Goal: Task Accomplishment & Management: Manage account settings

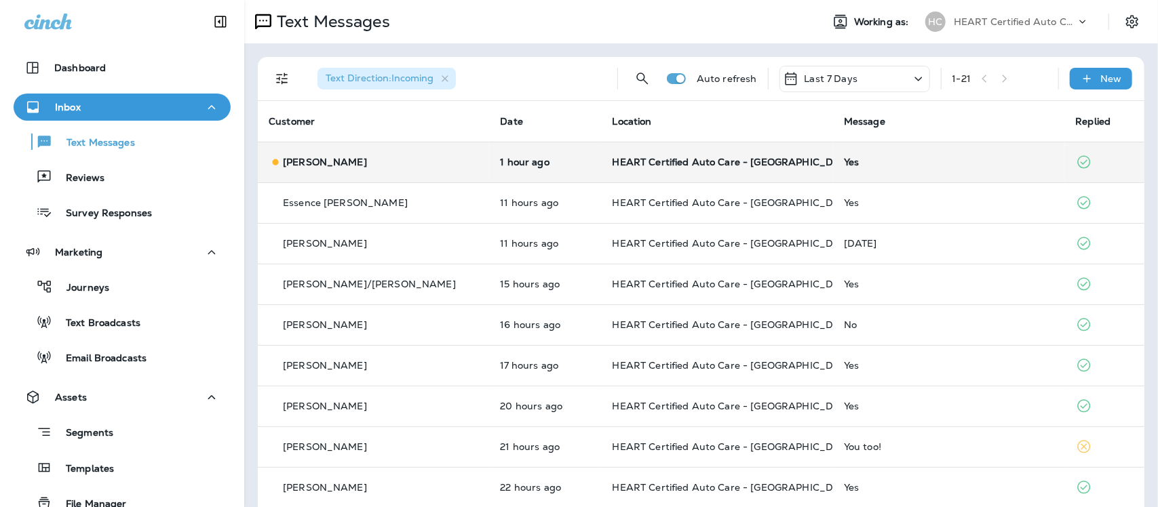
click at [844, 163] on div "Yes" at bounding box center [949, 162] width 210 height 11
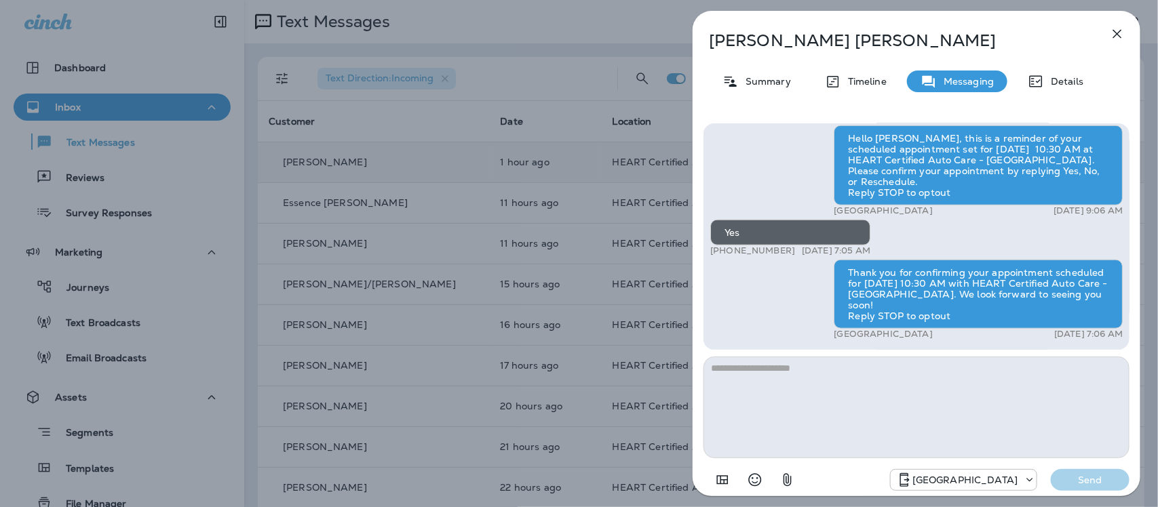
click at [1116, 33] on icon "button" at bounding box center [1117, 34] width 16 height 16
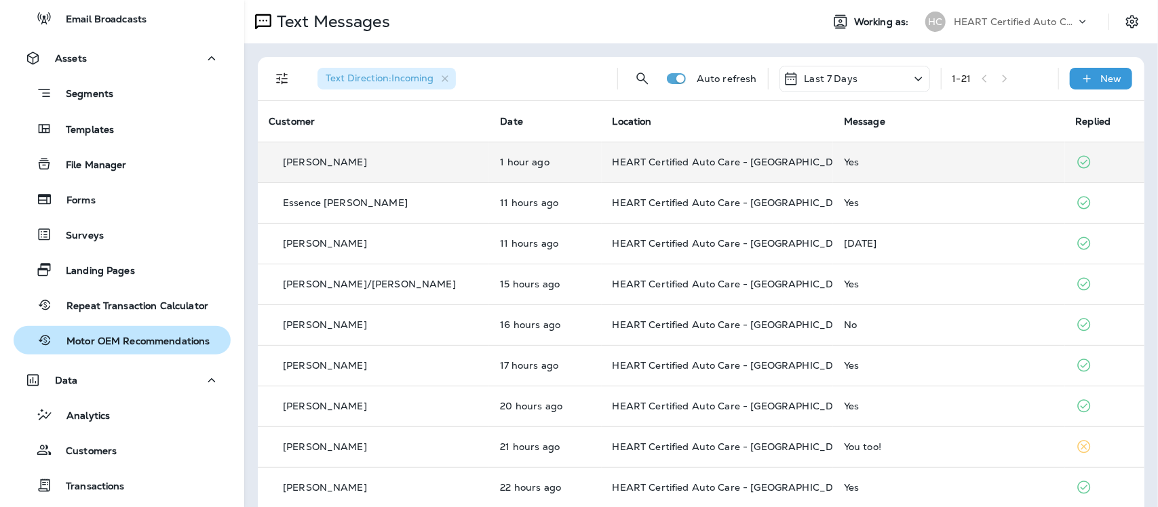
scroll to position [459, 0]
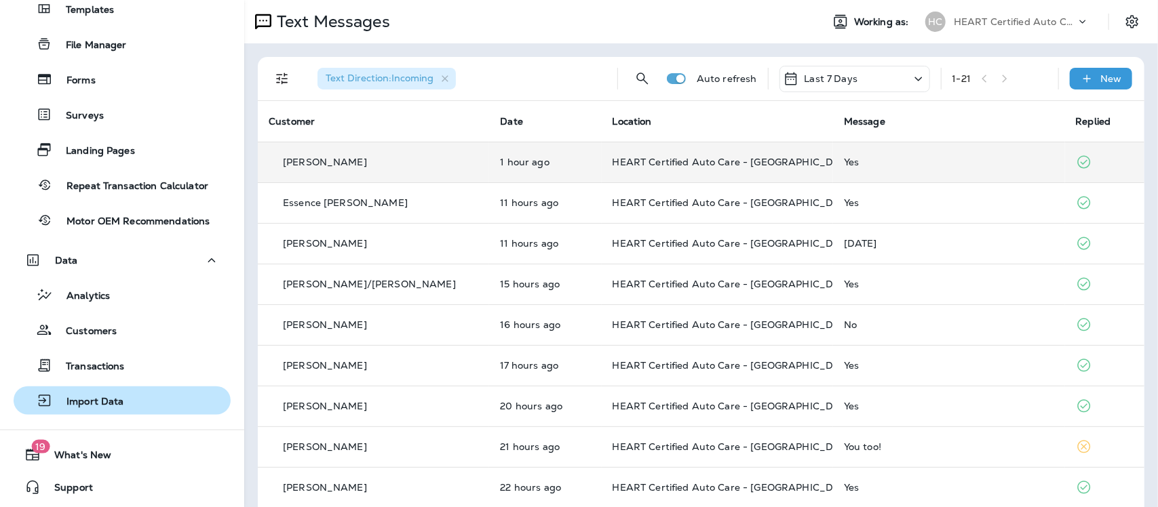
click at [106, 404] on p "Import Data" at bounding box center [88, 402] width 71 height 13
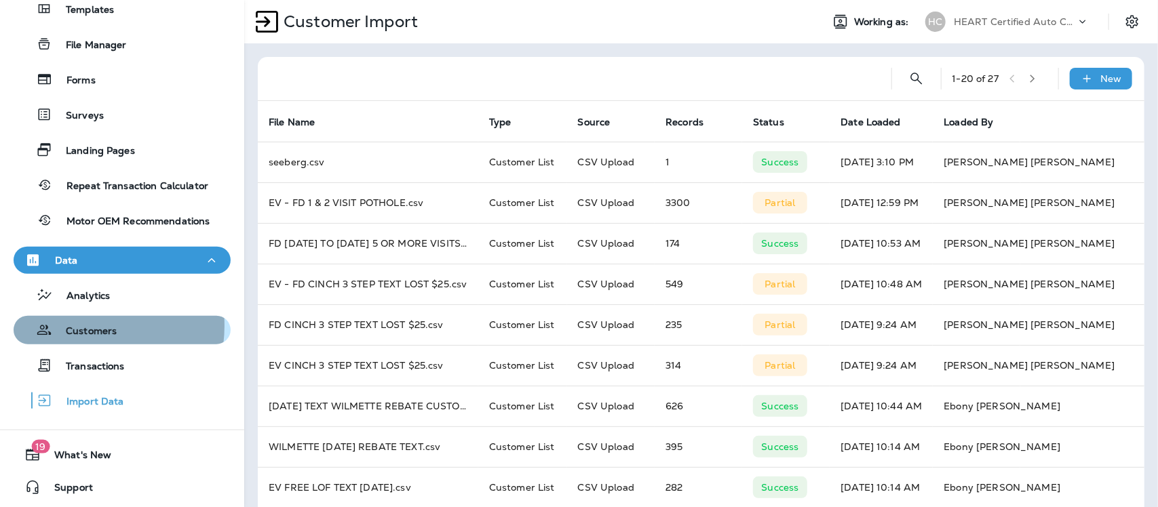
click at [78, 326] on p "Customers" at bounding box center [84, 332] width 64 height 13
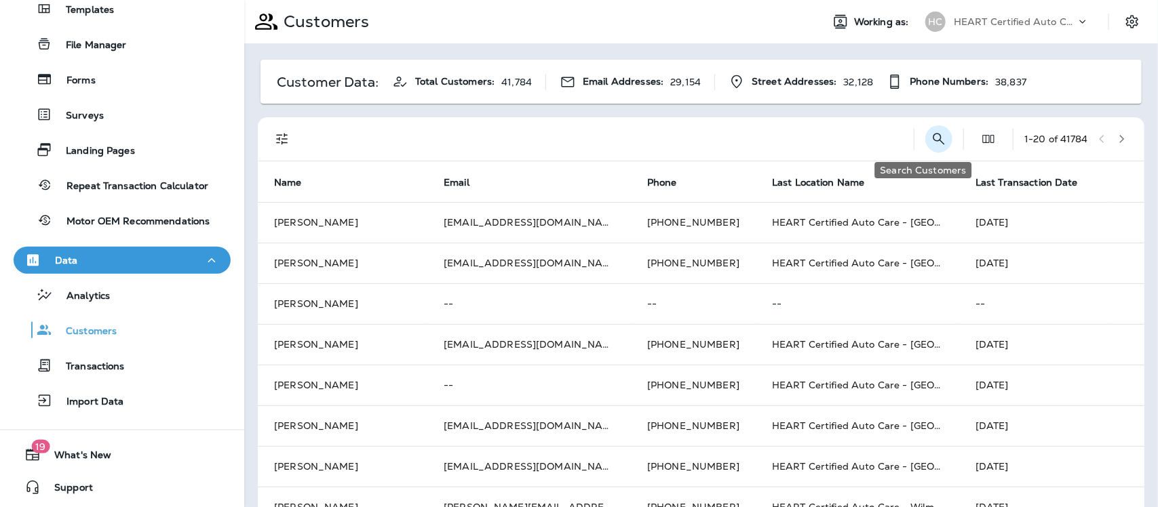
click at [933, 140] on icon "Search Customers" at bounding box center [939, 139] width 12 height 12
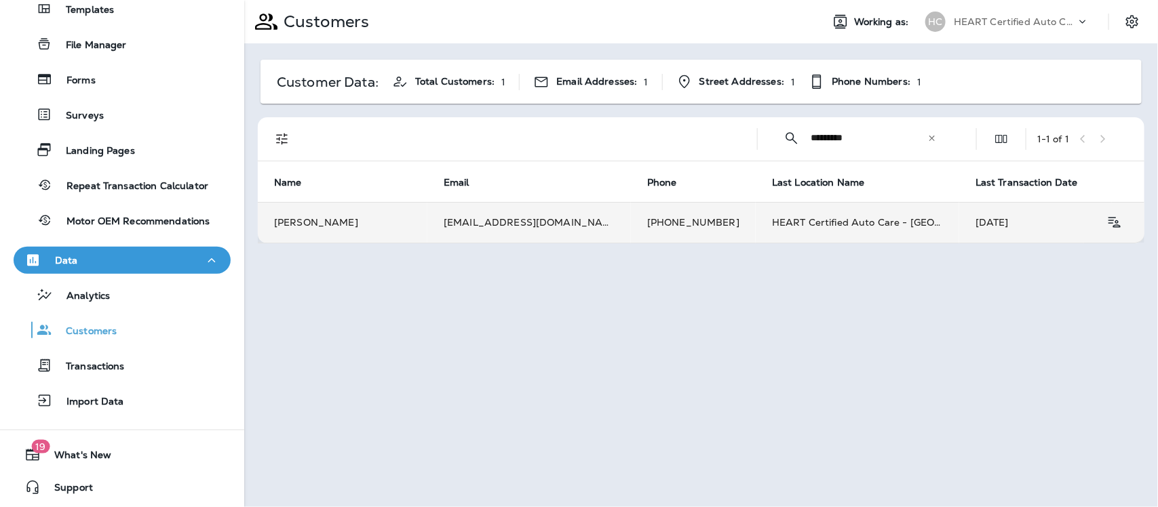
type input "*********"
click at [313, 222] on td "[PERSON_NAME]" at bounding box center [343, 222] width 170 height 41
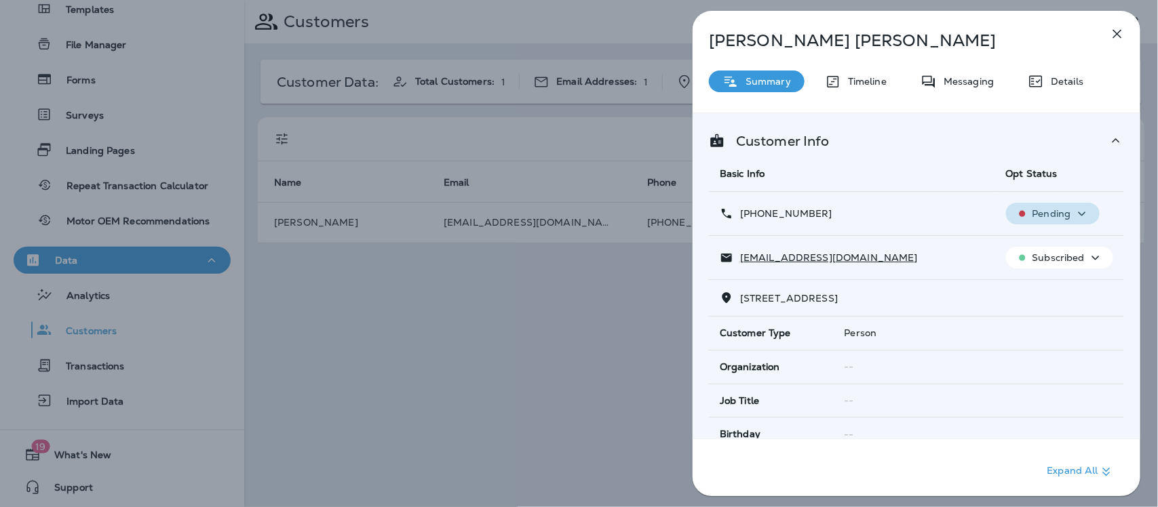
click at [1074, 212] on icon "button" at bounding box center [1082, 213] width 16 height 17
click at [1032, 248] on p "Opt out" at bounding box center [1041, 246] width 37 height 11
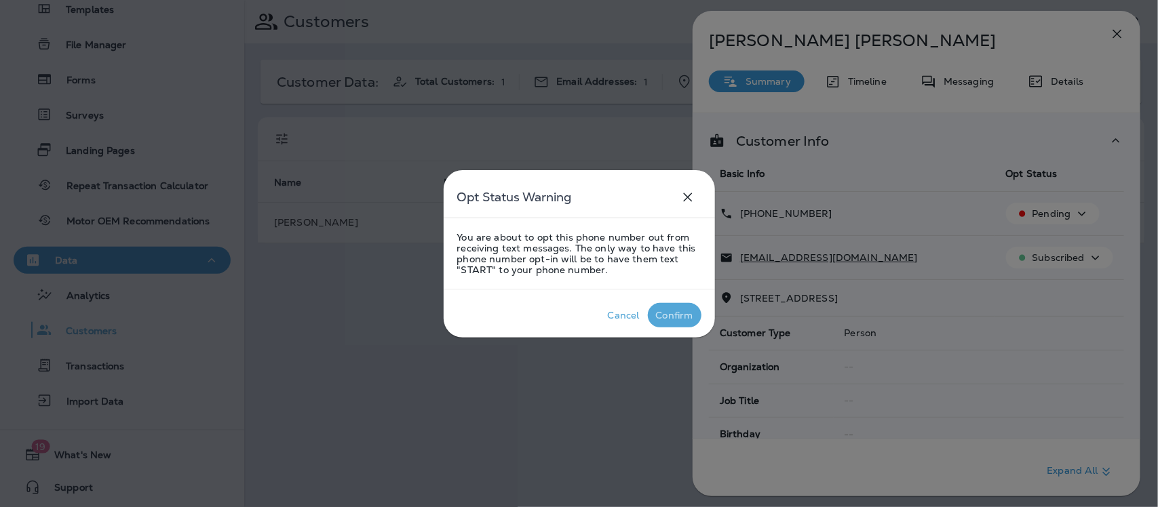
click at [692, 317] on div "Confirm" at bounding box center [674, 315] width 37 height 11
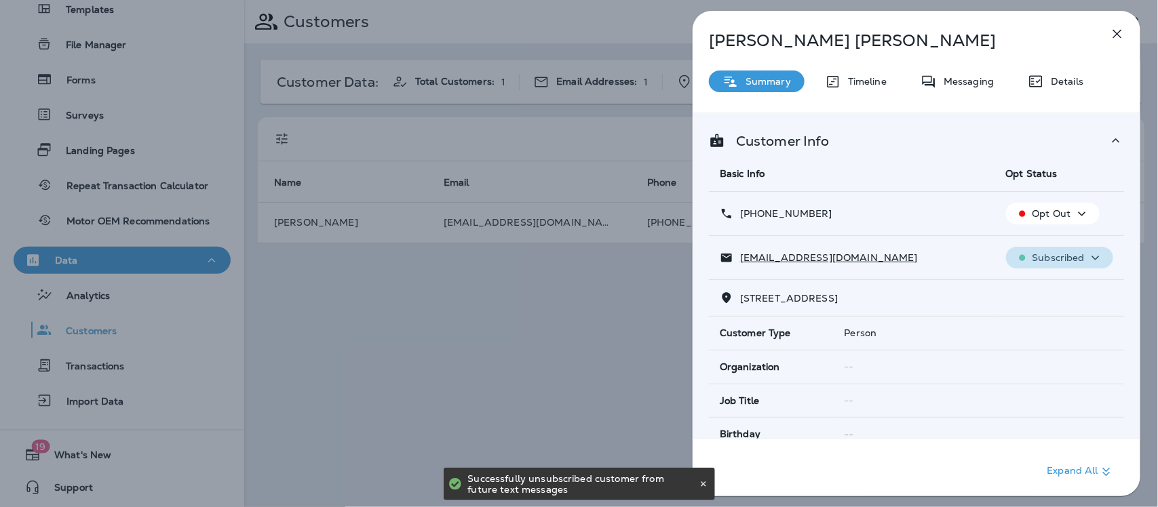
click at [1088, 258] on icon "button" at bounding box center [1095, 258] width 16 height 17
click at [1056, 289] on p "Unsubscribe" at bounding box center [1058, 290] width 59 height 11
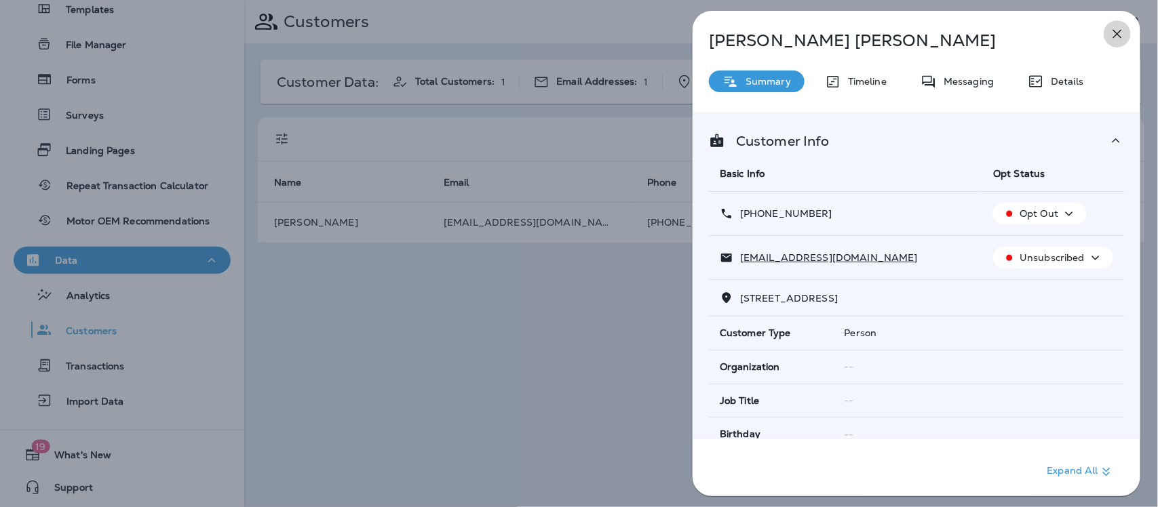
click at [1118, 38] on icon "button" at bounding box center [1117, 34] width 16 height 16
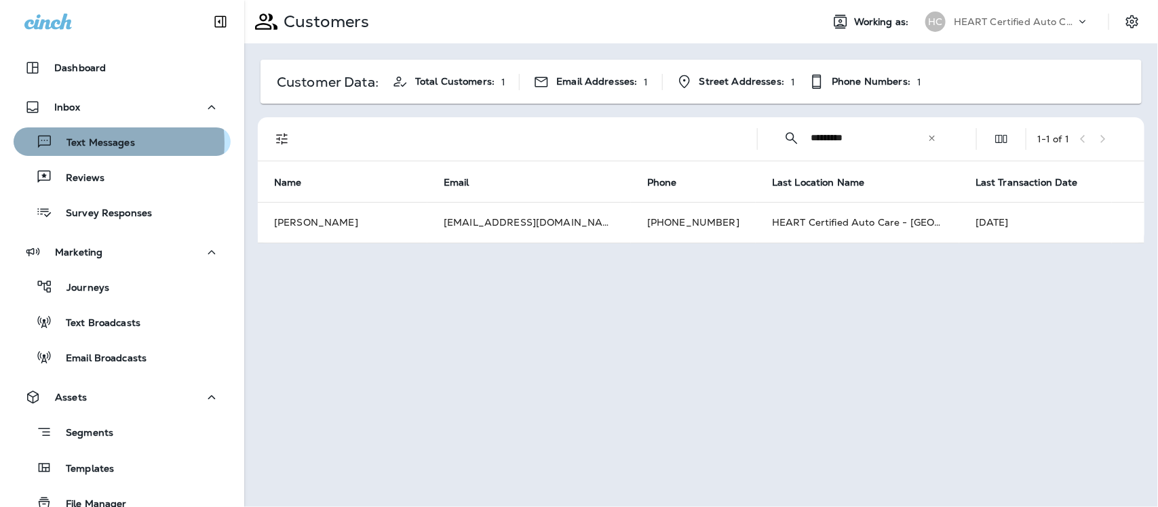
click at [96, 143] on p "Text Messages" at bounding box center [94, 143] width 82 height 13
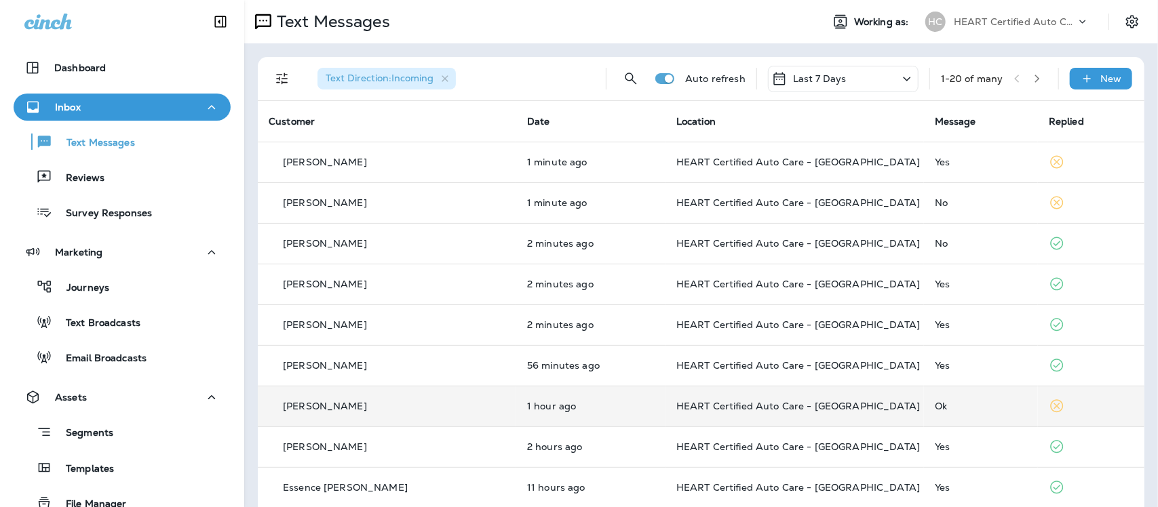
click at [777, 398] on td "HEART Certified Auto Care - [GEOGRAPHIC_DATA]" at bounding box center [794, 406] width 258 height 41
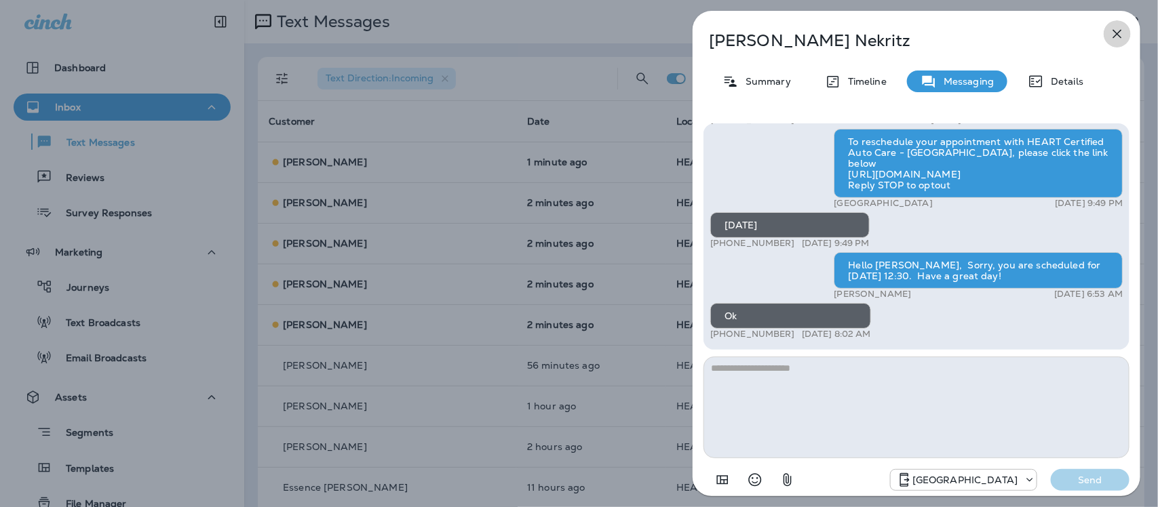
drag, startPoint x: 1123, startPoint y: 35, endPoint x: 1121, endPoint y: 46, distance: 11.7
click at [1123, 35] on icon "button" at bounding box center [1117, 34] width 16 height 16
